Goal: Task Accomplishment & Management: Manage account settings

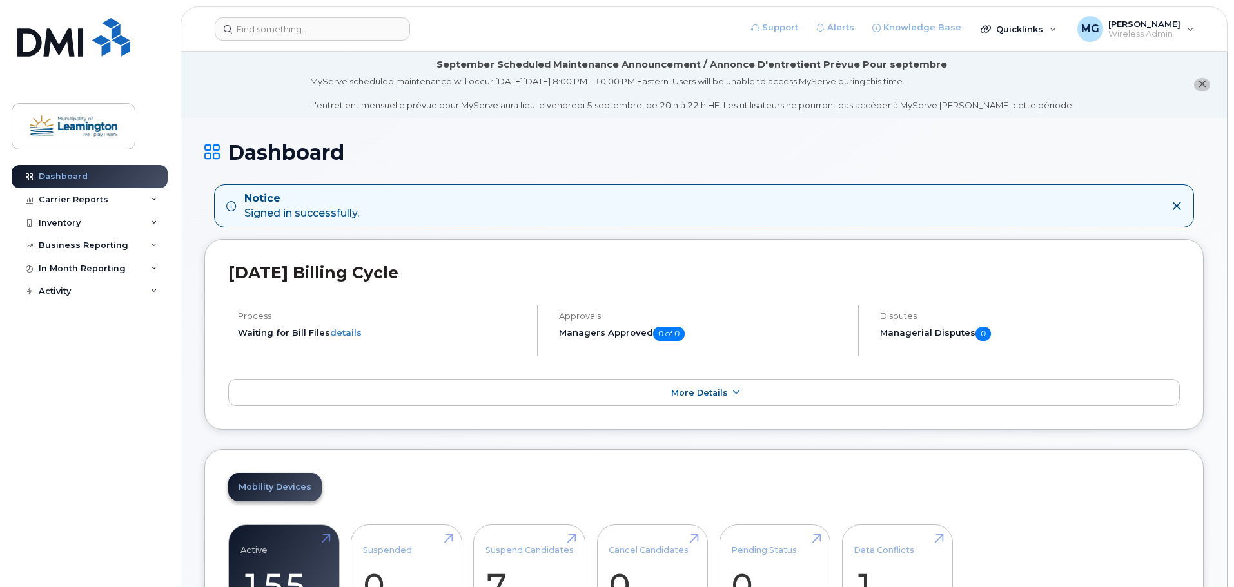
click at [297, 44] on header "Support Alerts Knowledge Base Quicklinks Suspend / Cancel Device Change SIM Car…" at bounding box center [703, 28] width 1047 height 45
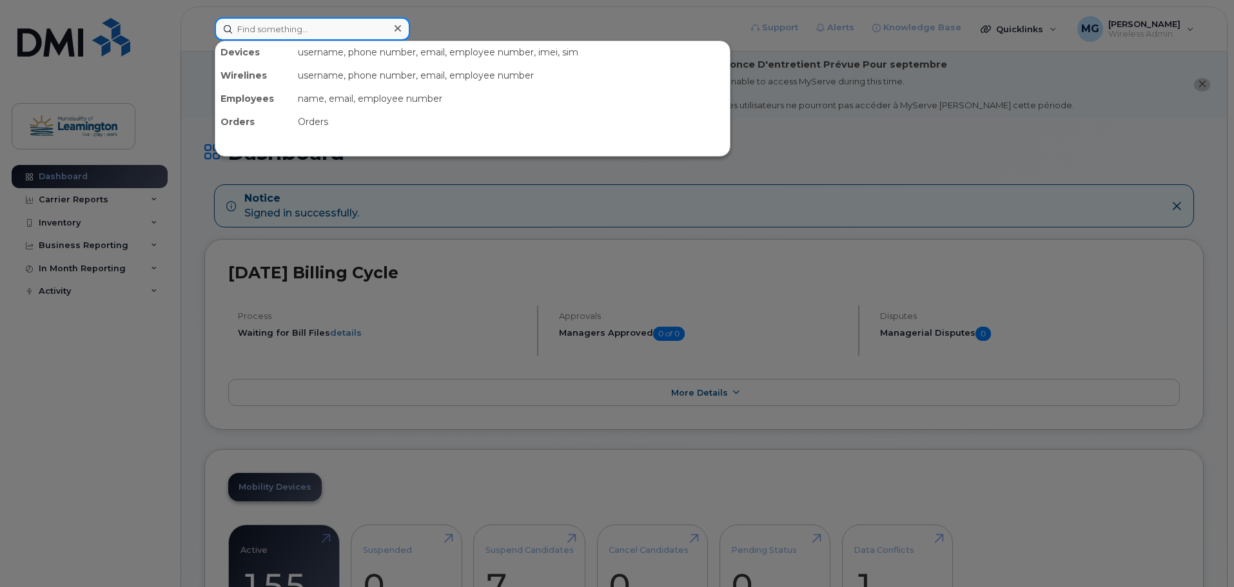
click at [290, 32] on input at bounding box center [312, 28] width 195 height 23
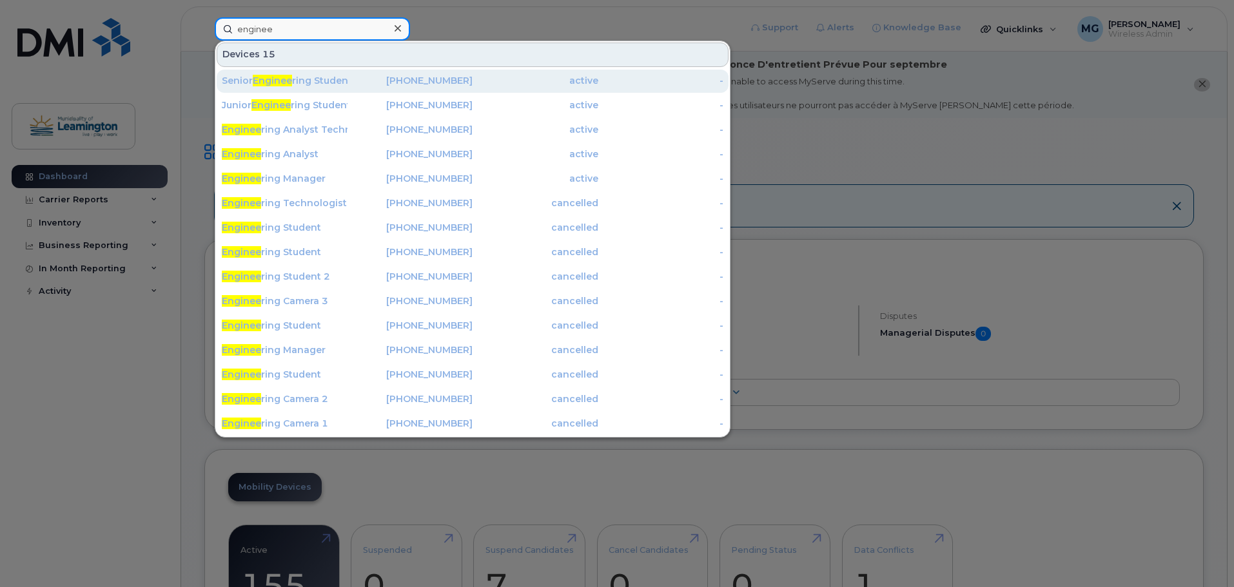
type input "enginee"
click at [357, 75] on div "519-322-8246" at bounding box center [410, 81] width 126 height 23
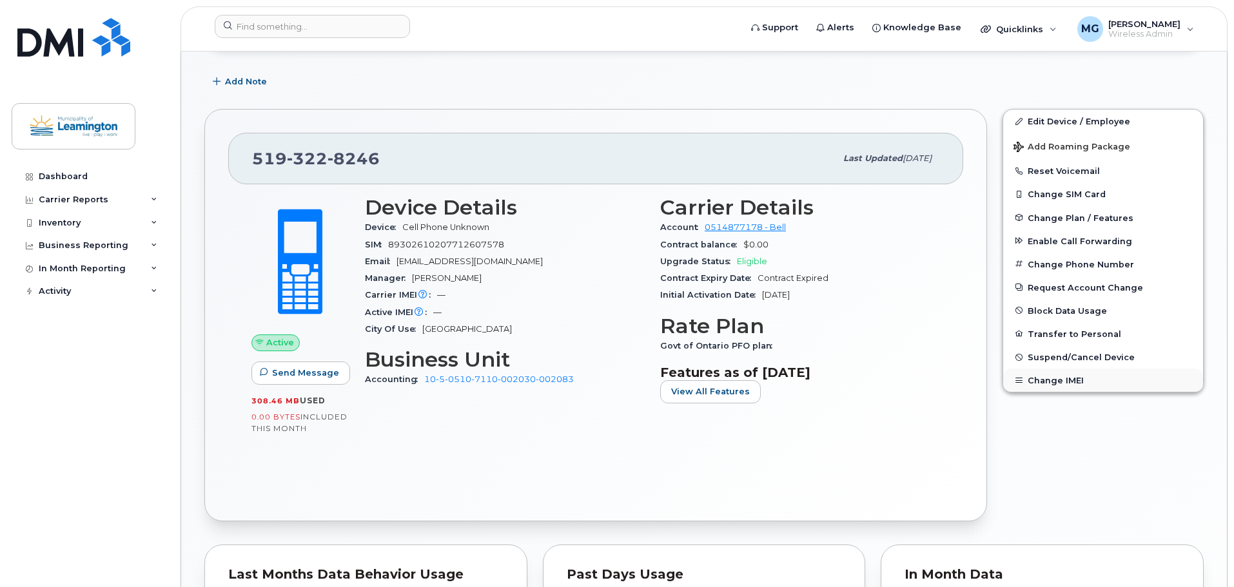
scroll to position [344, 0]
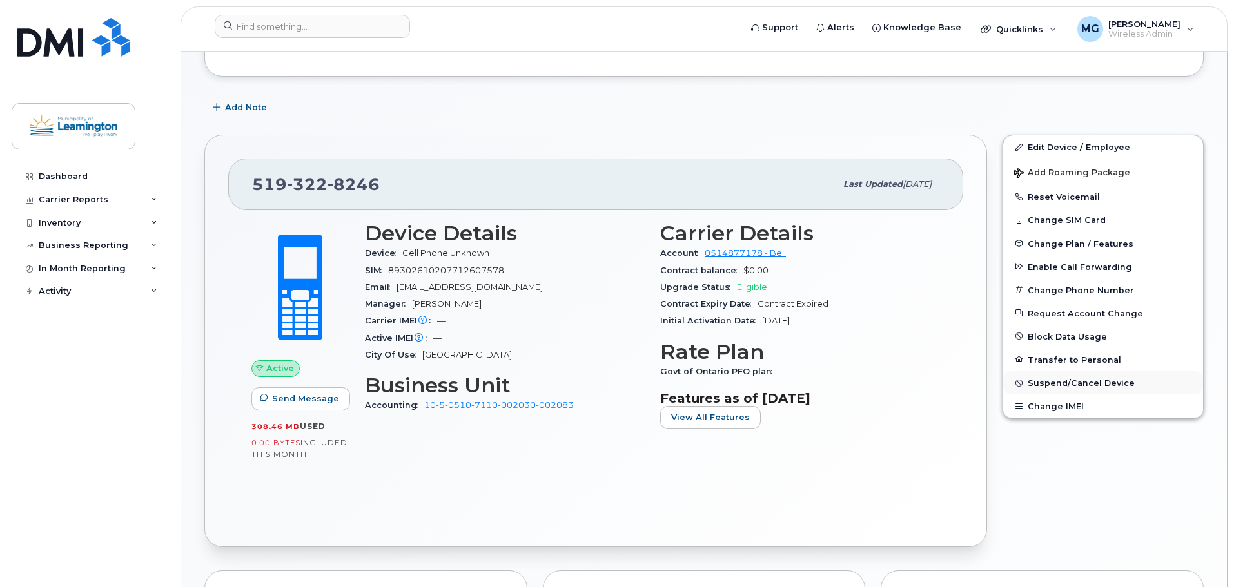
click at [1067, 378] on span "Suspend/Cancel Device" at bounding box center [1080, 383] width 107 height 10
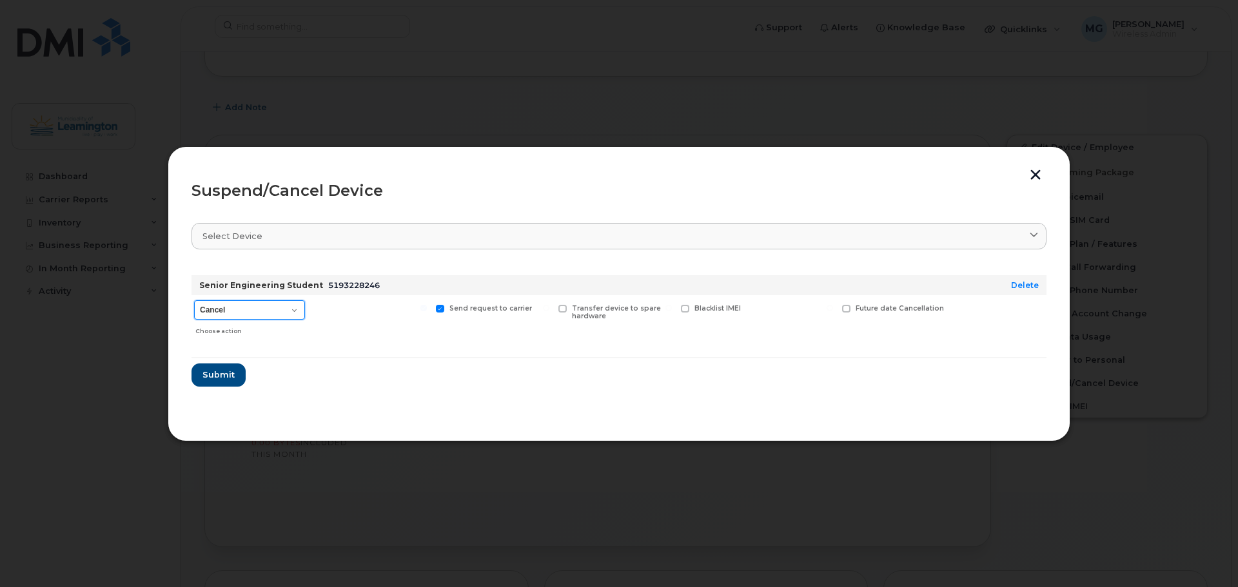
click at [257, 305] on select "Cancel Suspend - Extend Suspension Suspend - Reduced Rate Suspend - Full Rate S…" at bounding box center [249, 309] width 111 height 19
click at [256, 305] on select "Cancel Suspend - Extend Suspension Suspend - Reduced Rate Suspend - Full Rate S…" at bounding box center [249, 309] width 111 height 19
click at [226, 368] on button "Submit" at bounding box center [217, 375] width 53 height 23
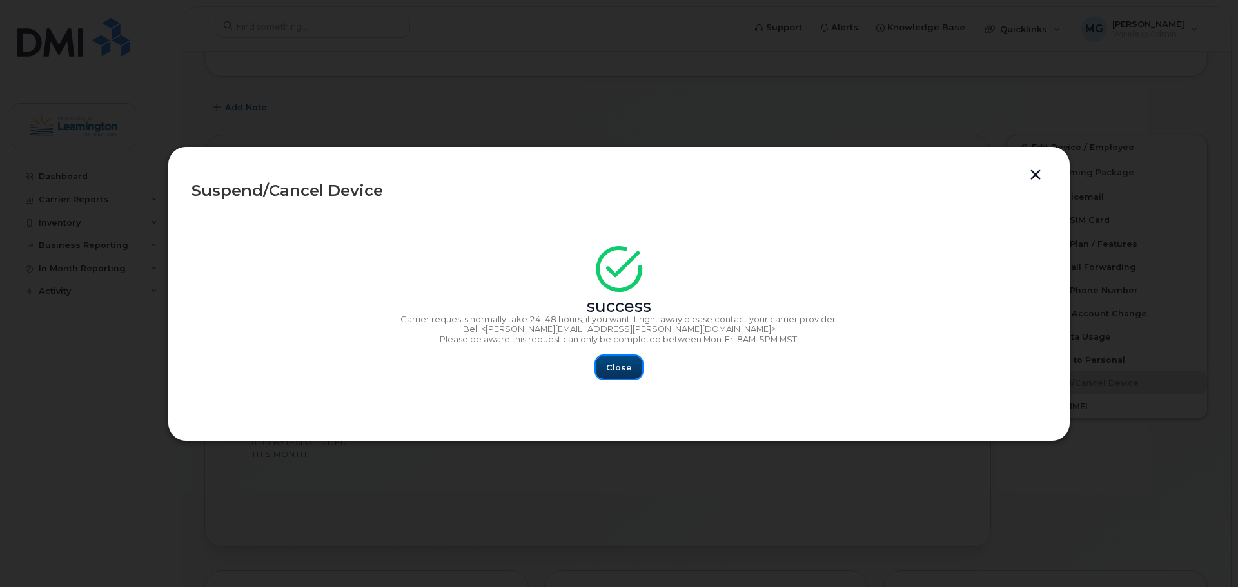
click at [608, 367] on span "Close" at bounding box center [619, 368] width 26 height 12
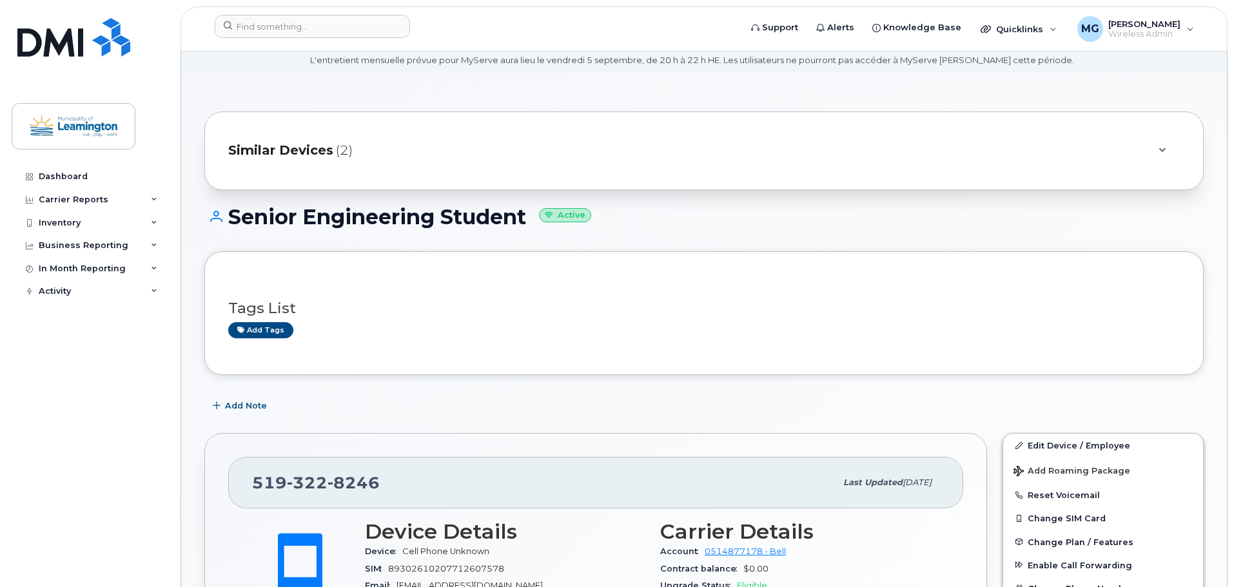
scroll to position [0, 0]
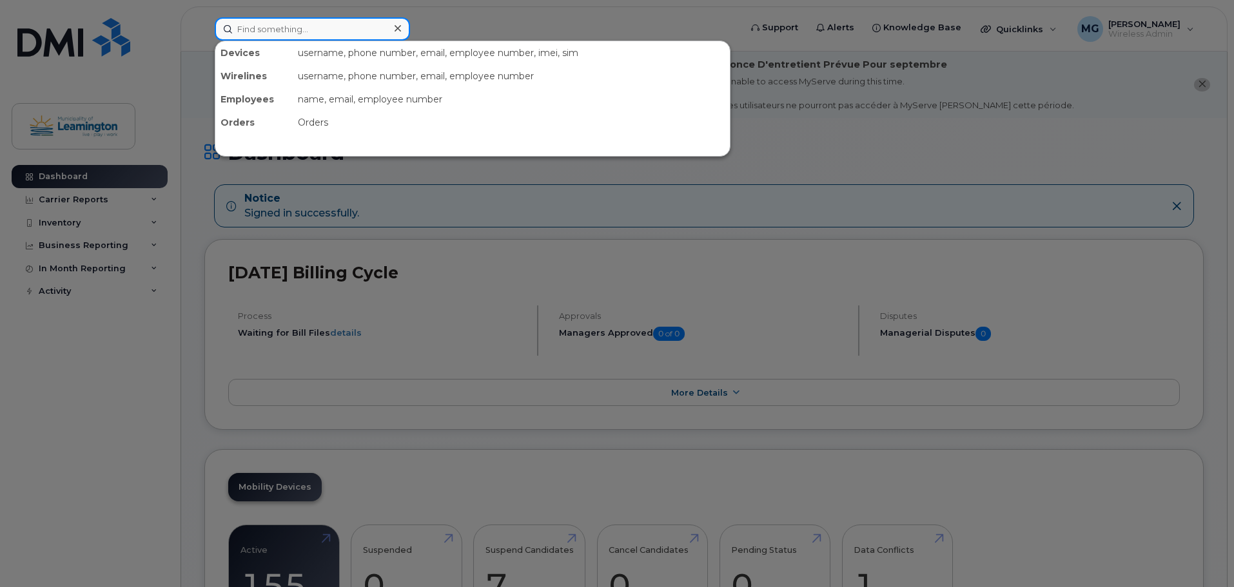
click at [298, 25] on input at bounding box center [312, 28] width 195 height 23
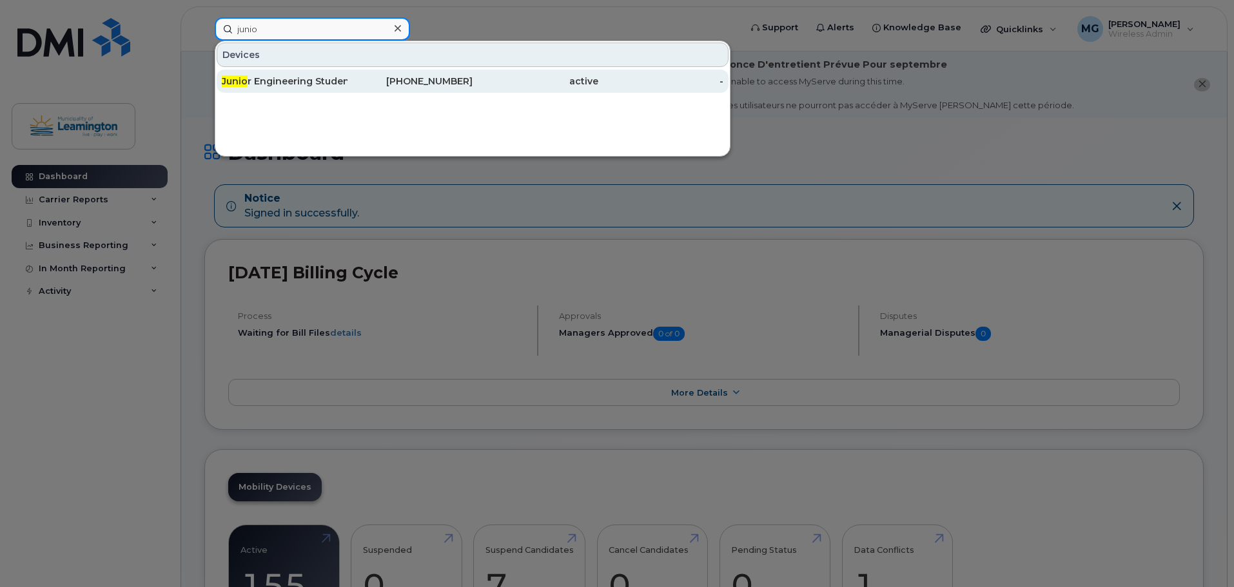
type input "junio"
click at [313, 76] on div "Junio r Engineering Student" at bounding box center [285, 81] width 126 height 13
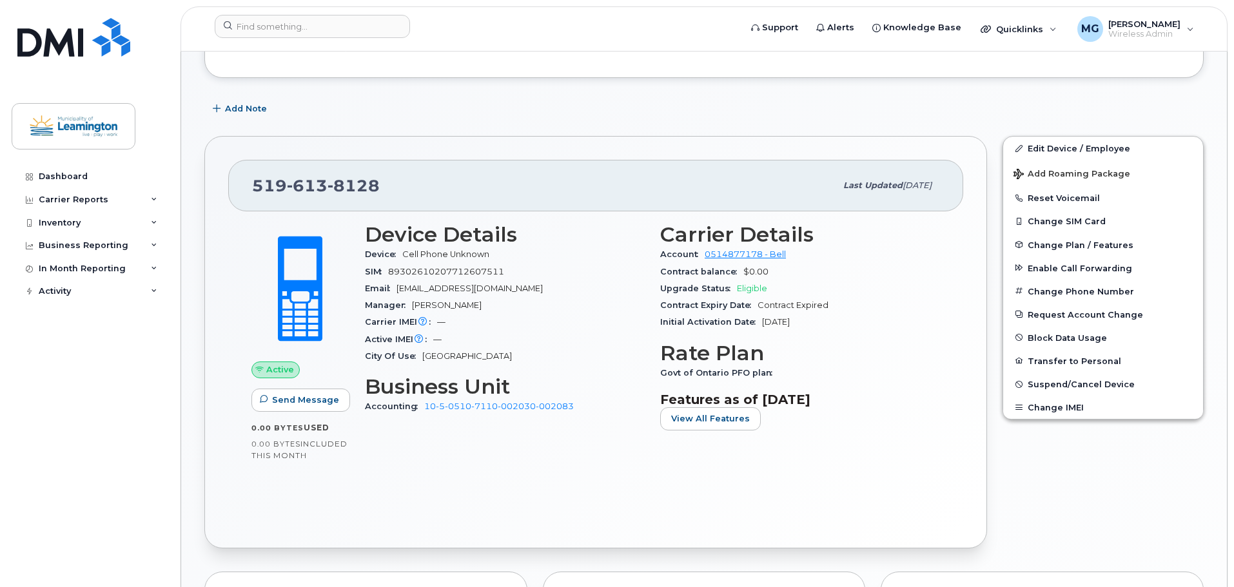
scroll to position [344, 0]
click at [1073, 385] on span "Suspend/Cancel Device" at bounding box center [1080, 383] width 107 height 10
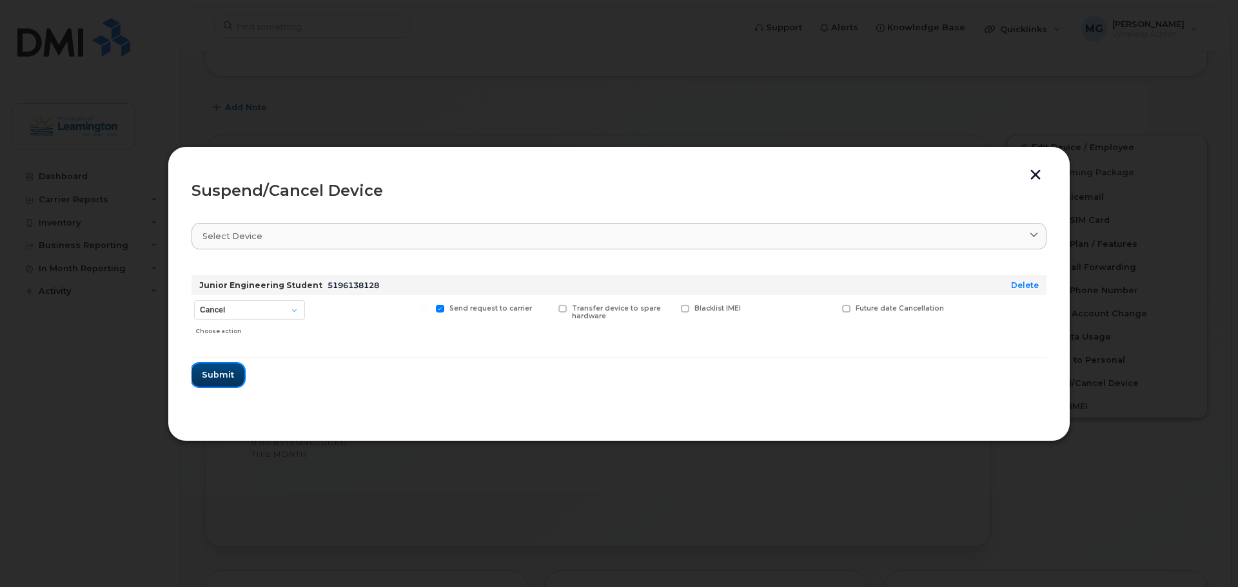
click at [209, 382] on button "Submit" at bounding box center [217, 375] width 53 height 23
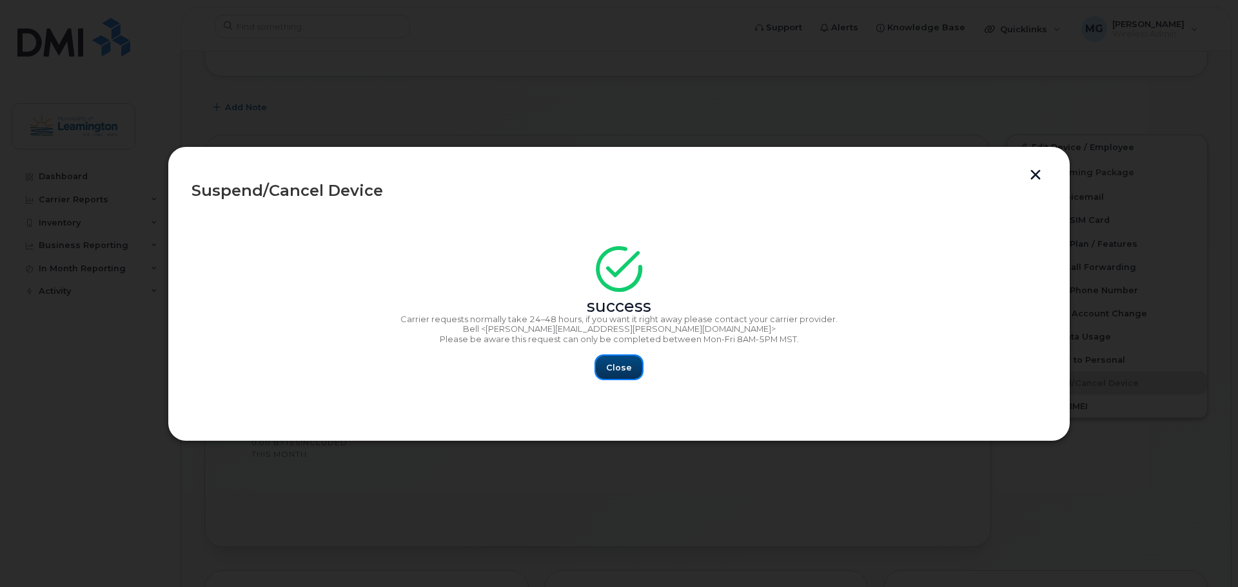
click at [608, 373] on span "Close" at bounding box center [619, 368] width 26 height 12
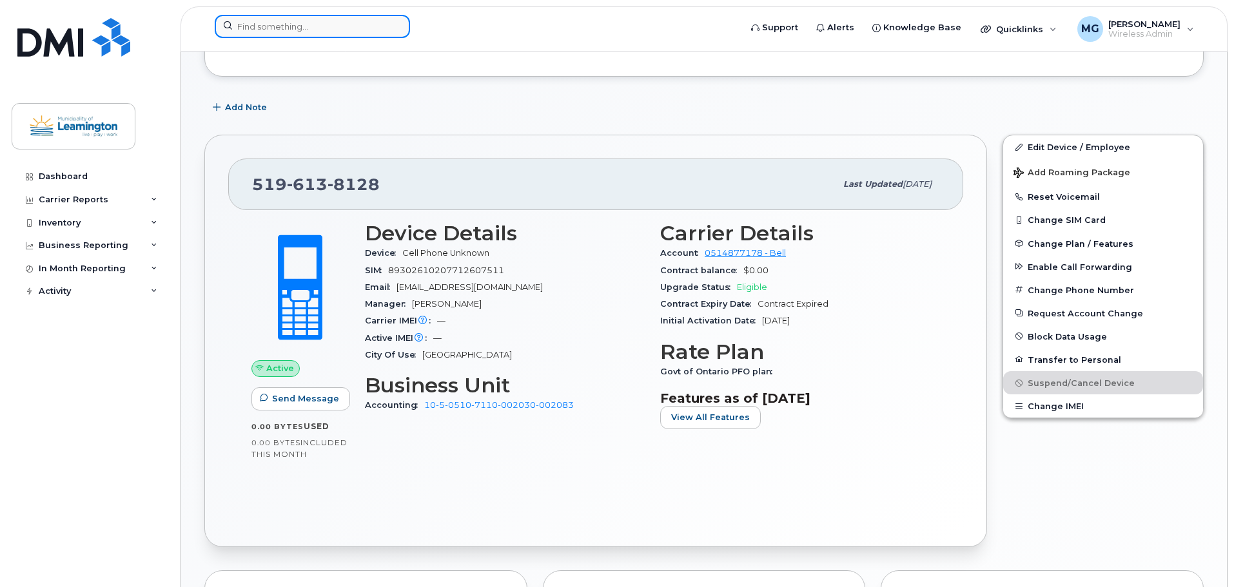
click at [244, 30] on input at bounding box center [312, 26] width 195 height 23
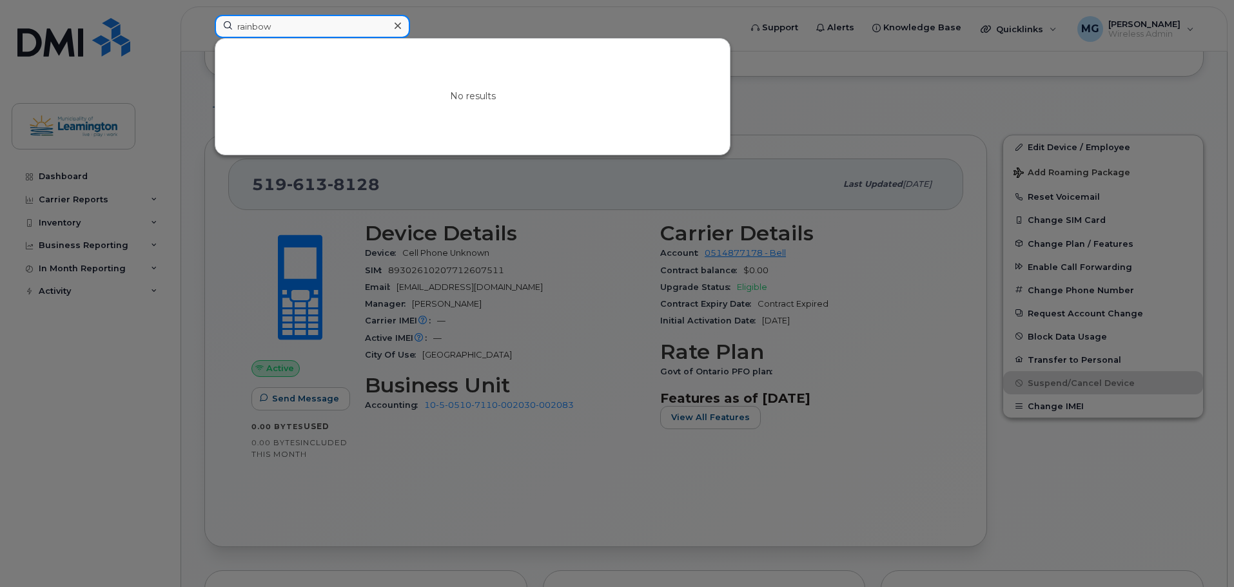
click at [282, 32] on input "rainbow" at bounding box center [312, 26] width 195 height 23
click at [282, 31] on input "rainbow" at bounding box center [312, 26] width 195 height 23
click at [283, 31] on input "rainbow" at bounding box center [312, 26] width 195 height 23
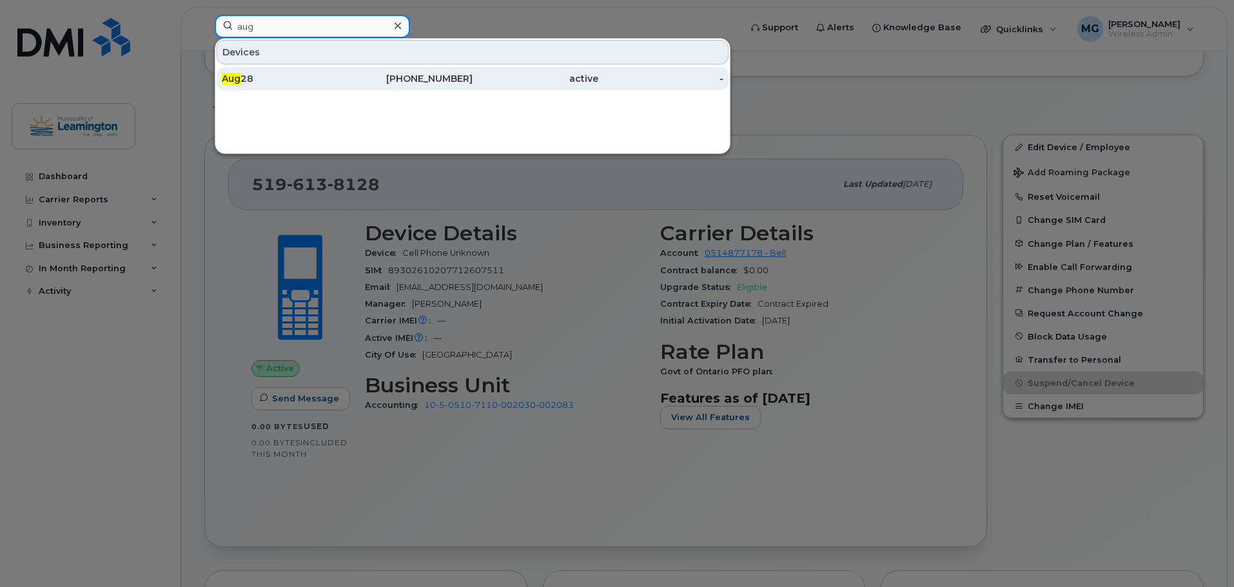
type input "aug"
click at [290, 72] on div "Aug 28" at bounding box center [285, 78] width 126 height 23
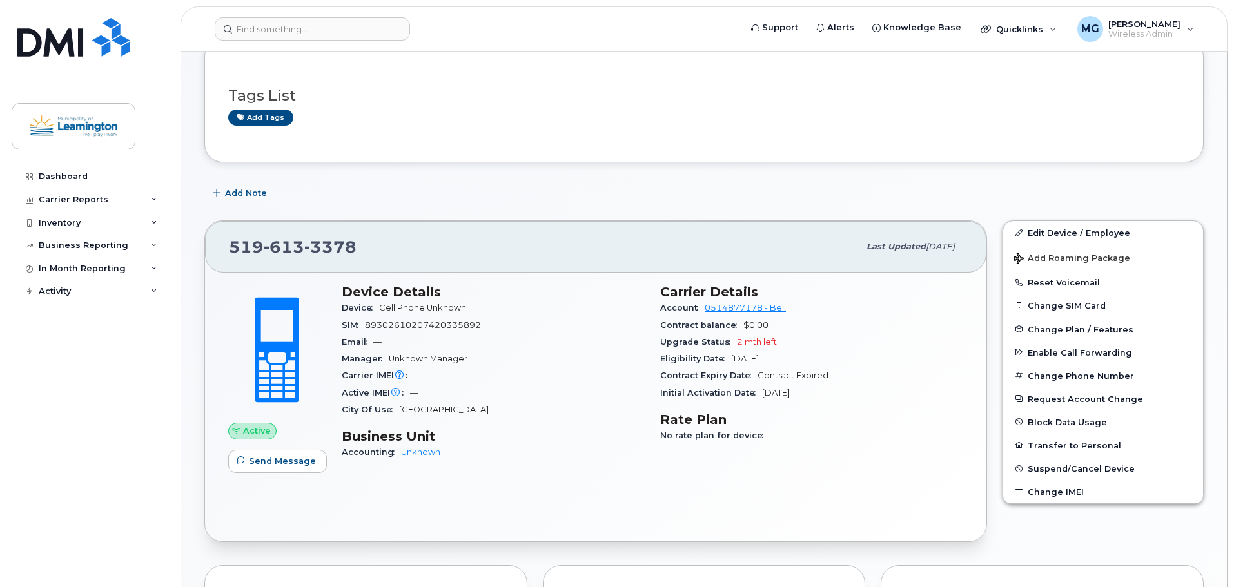
scroll to position [172, 0]
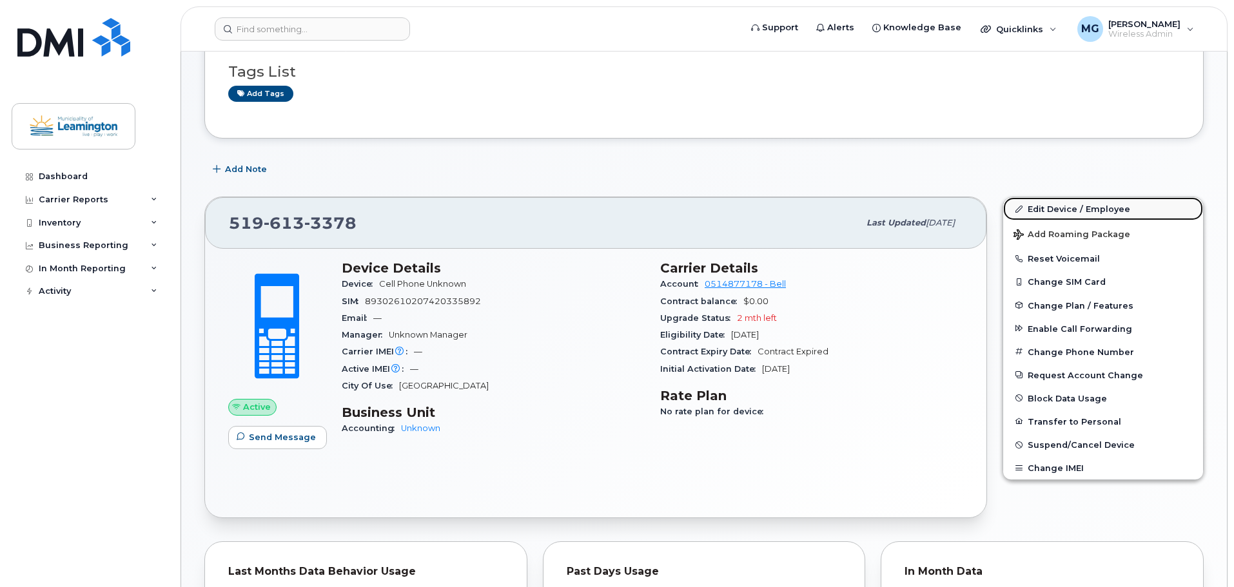
click at [1052, 203] on link "Edit Device / Employee" at bounding box center [1103, 208] width 200 height 23
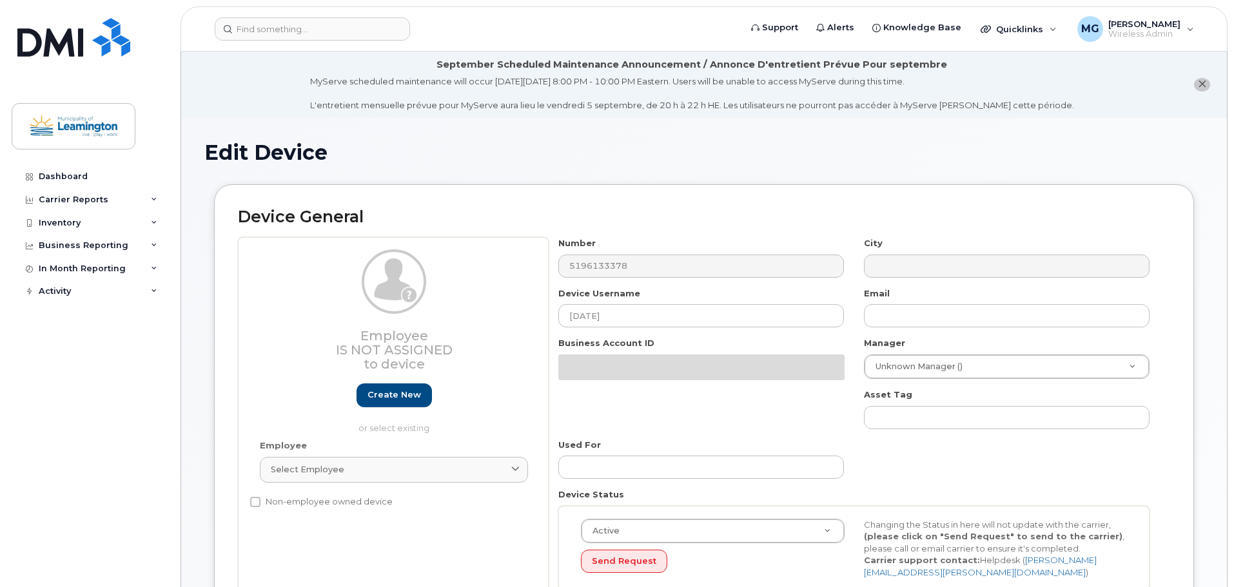
select select "43891"
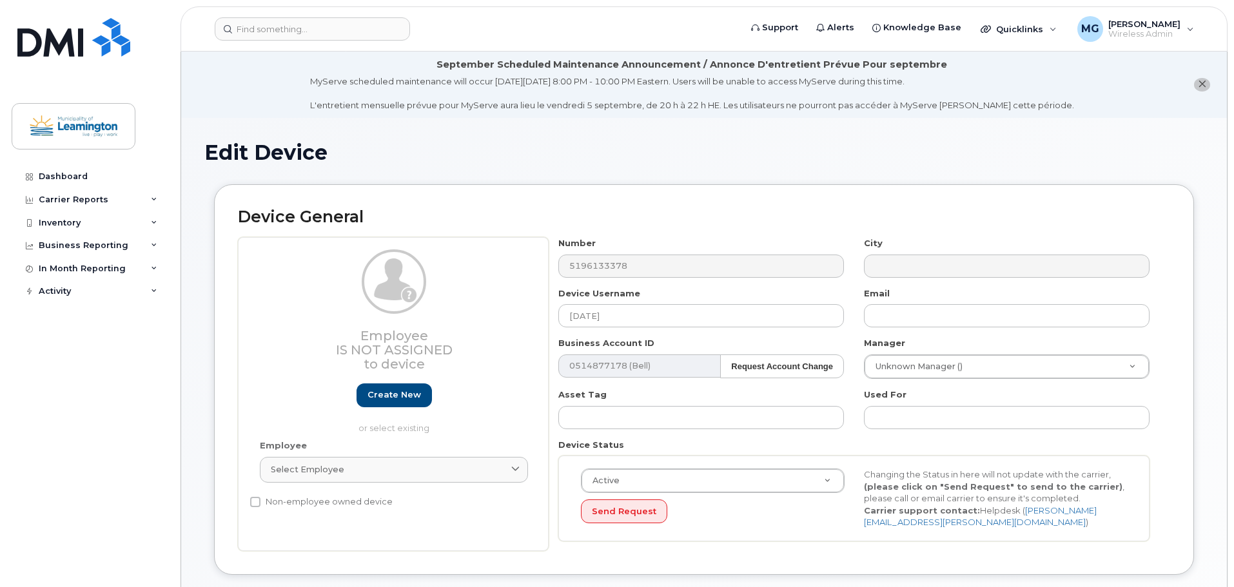
click at [363, 227] on div "Device General Employee Is not assigned to device Create new or select existing…" at bounding box center [704, 379] width 980 height 391
click at [601, 326] on input "Aug 28" at bounding box center [701, 315] width 286 height 23
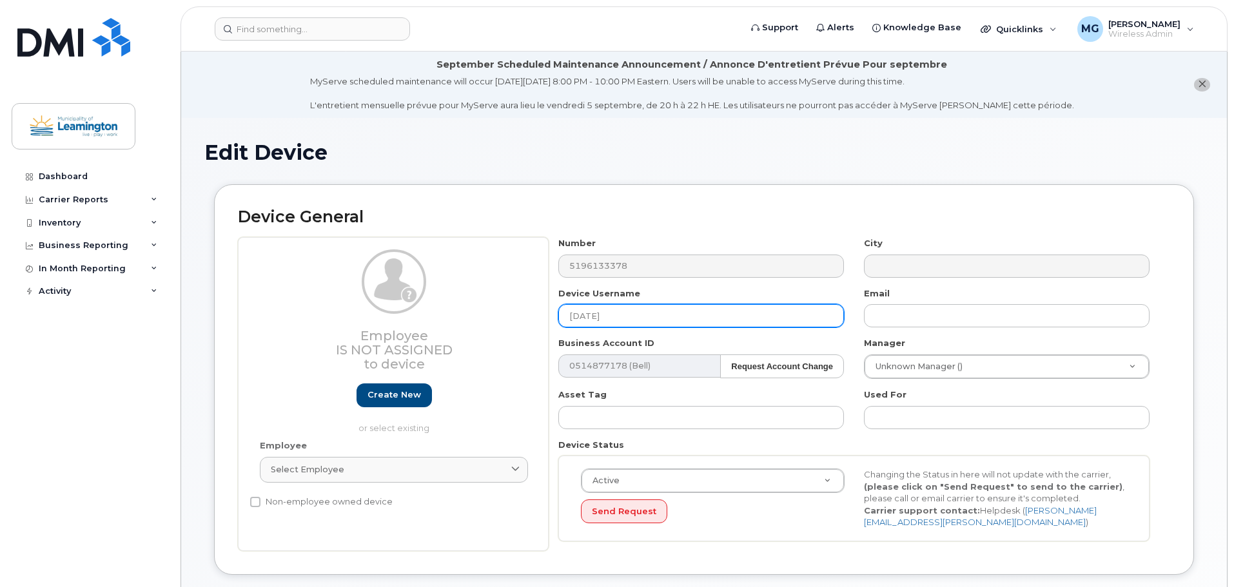
click at [601, 326] on input "Aug 28" at bounding box center [701, 315] width 286 height 23
click at [666, 245] on div "Number 5196133378" at bounding box center [702, 257] width 306 height 41
click at [663, 316] on input "Rainbow Crosswalk (Varkada)" at bounding box center [701, 315] width 286 height 23
type input "Rainbow Crosswalk ([GEOGRAPHIC_DATA])"
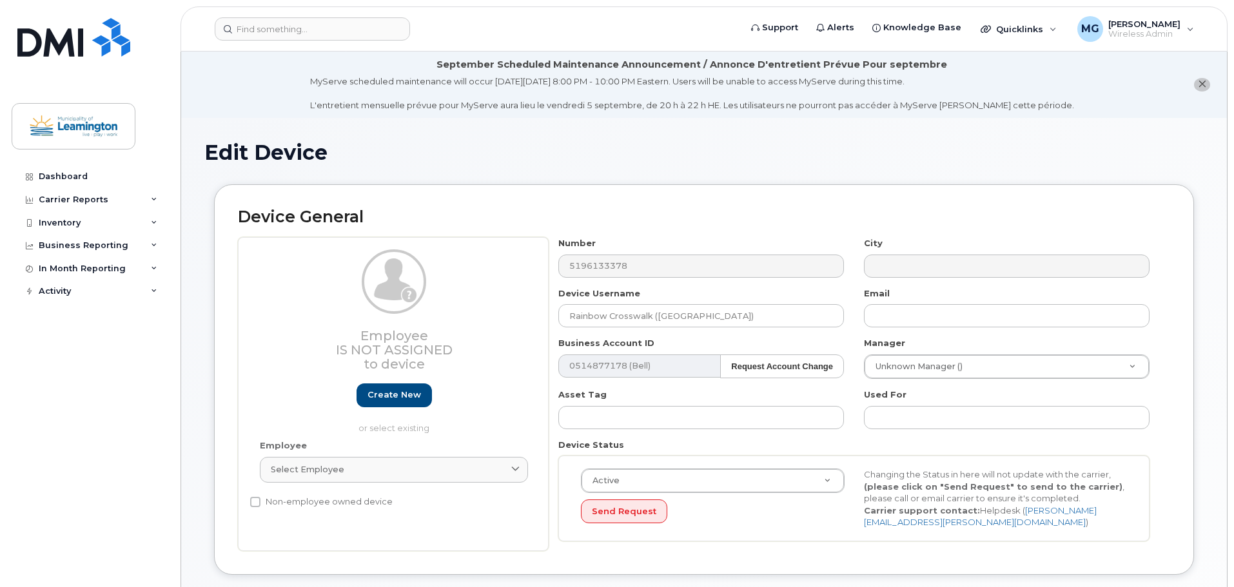
click at [708, 202] on div "Device General Employee Is not assigned to device Create new or select existing…" at bounding box center [704, 379] width 980 height 391
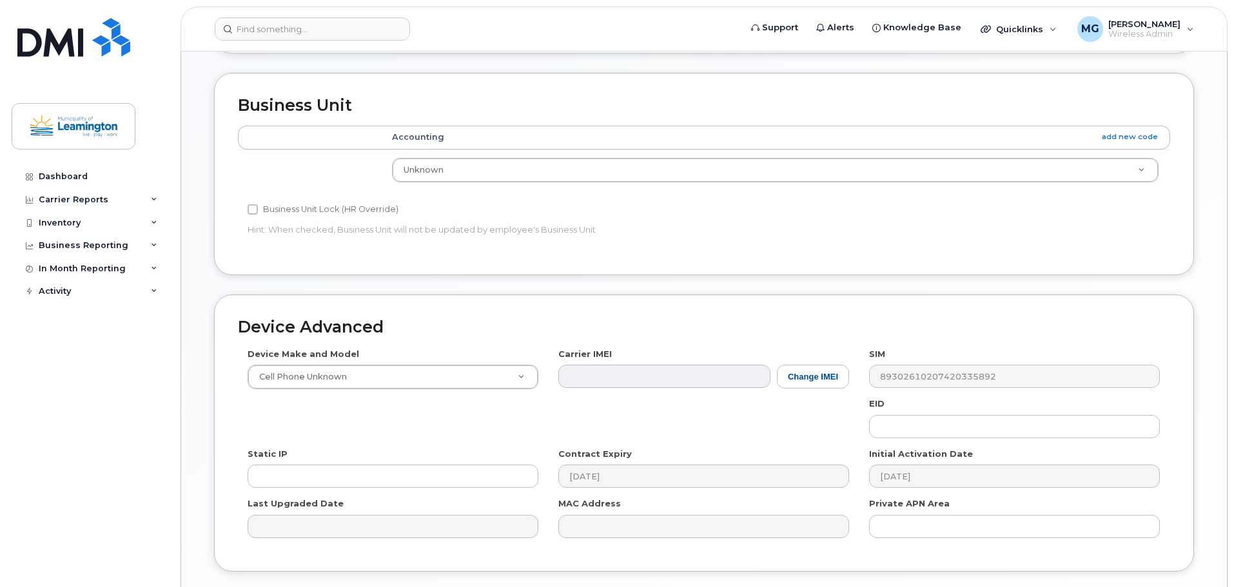
scroll to position [614, 0]
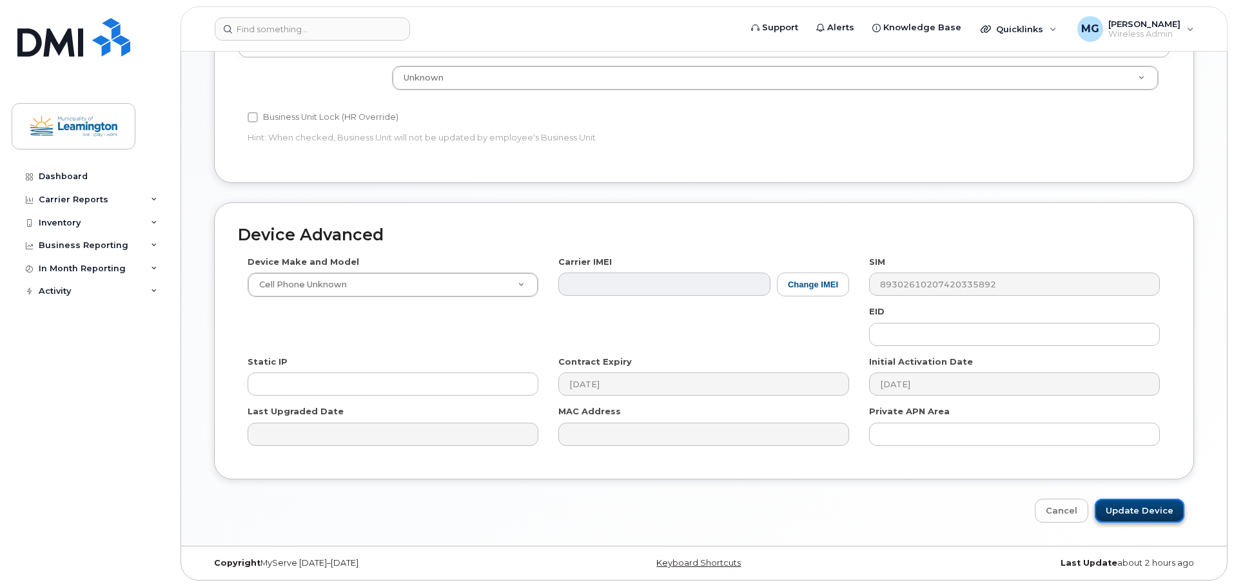
drag, startPoint x: 1149, startPoint y: 521, endPoint x: 1147, endPoint y: 514, distance: 8.2
click at [1149, 521] on input "Update Device" at bounding box center [1139, 511] width 90 height 24
type input "Saving..."
click at [1147, 514] on div "Cancel Saving..." at bounding box center [704, 511] width 980 height 24
